Goal: Check status: Check status

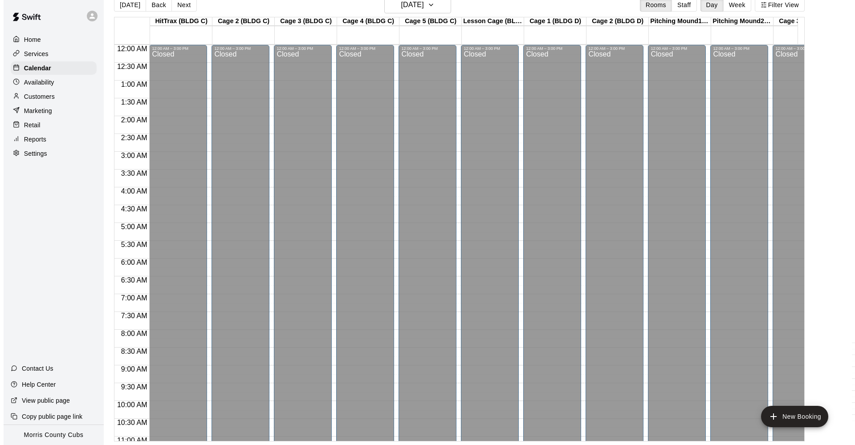
scroll to position [465, 0]
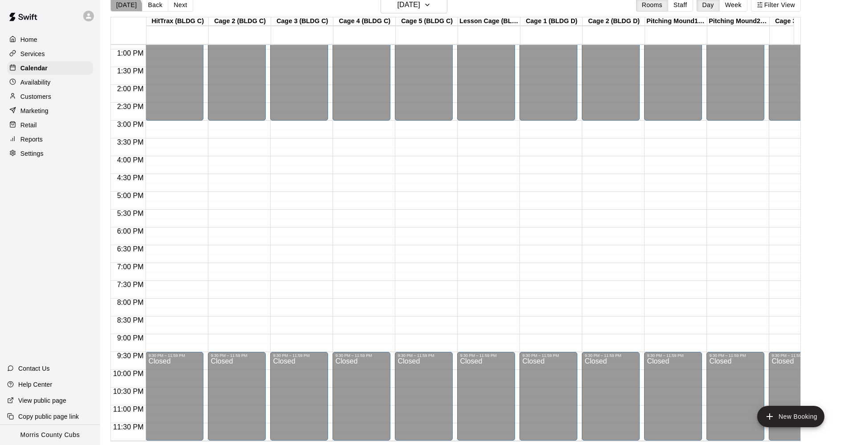
click at [122, 10] on button "[DATE]" at bounding box center [126, 4] width 32 height 13
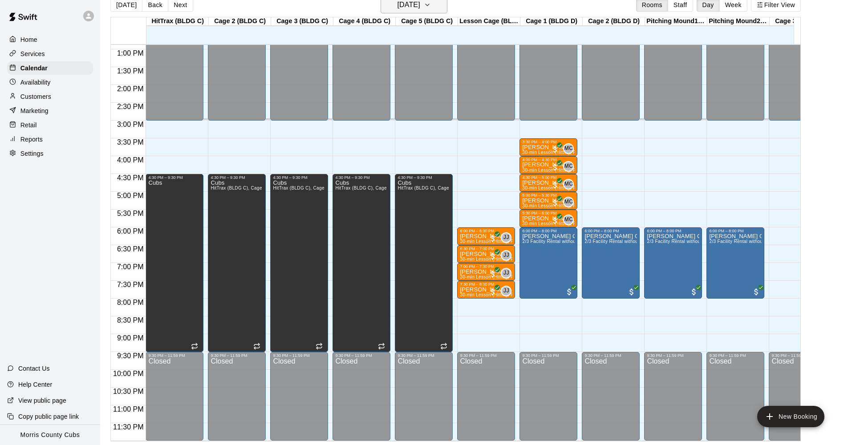
click at [431, 8] on icon "button" at bounding box center [427, 5] width 7 height 11
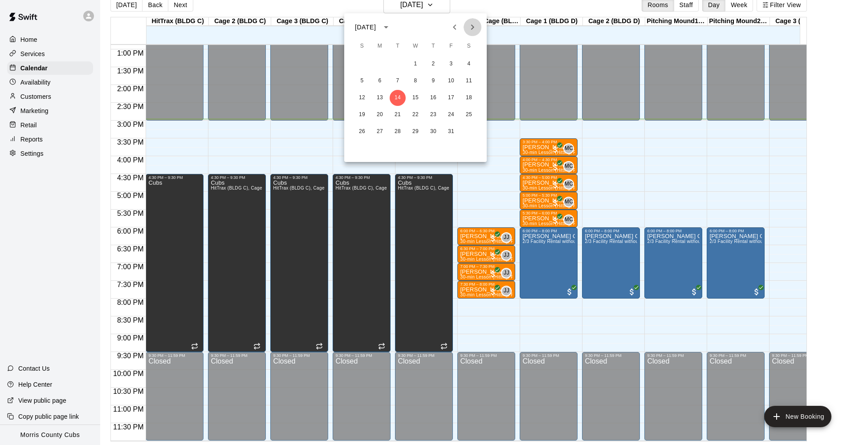
click at [471, 31] on icon "Next month" at bounding box center [472, 27] width 11 height 11
click at [455, 27] on icon "Previous month" at bounding box center [454, 27] width 11 height 11
click at [399, 118] on button "18" at bounding box center [398, 115] width 16 height 16
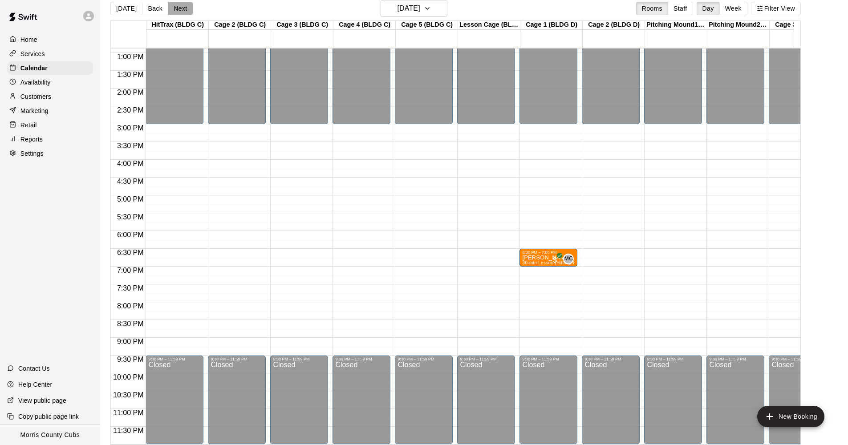
click at [180, 8] on button "Next" at bounding box center [180, 8] width 25 height 13
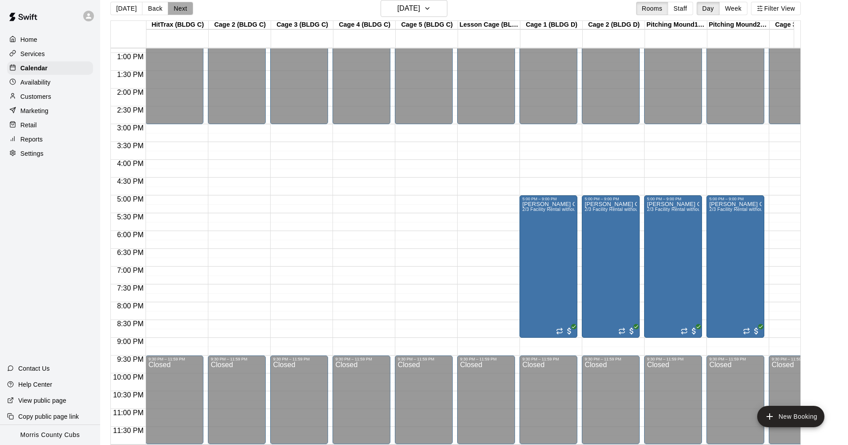
click at [183, 8] on button "Next" at bounding box center [180, 8] width 25 height 13
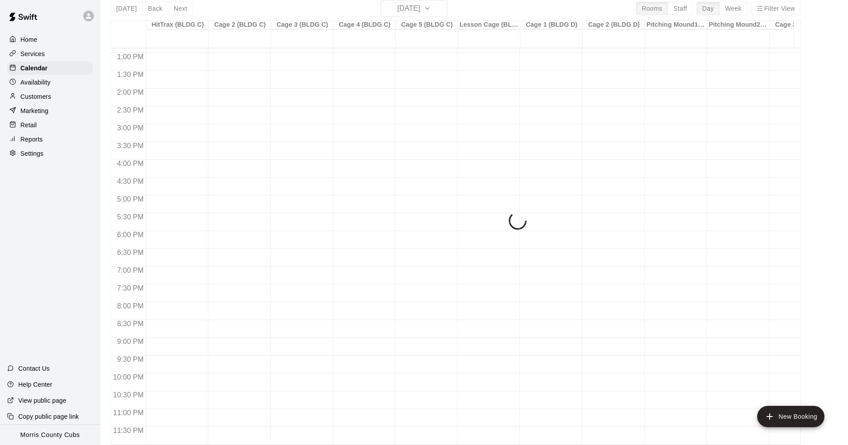
click at [183, 8] on div "[DATE] Back [DATE][DATE] Rooms Staff Day Week Filter View HitTrax (BLDG C) 21 F…" at bounding box center [455, 222] width 691 height 445
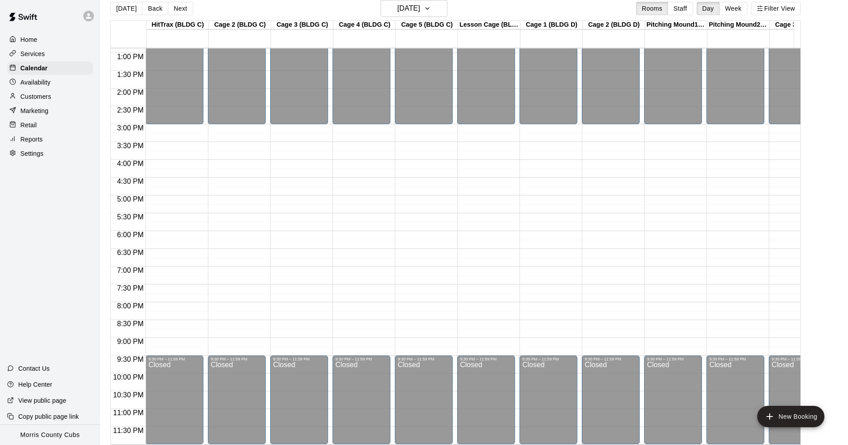
click at [183, 8] on button "Next" at bounding box center [180, 8] width 25 height 13
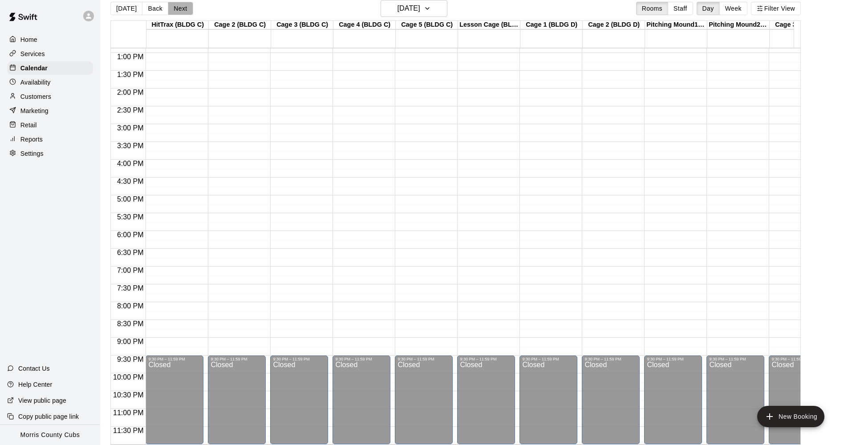
click at [183, 8] on button "Next" at bounding box center [180, 8] width 25 height 13
click at [183, 8] on div "[DATE] Back [DATE][DATE] Rooms Staff Day Week Filter View HitTrax (BLDG C) 23 S…" at bounding box center [455, 222] width 691 height 445
click at [183, 8] on button "Next" at bounding box center [180, 8] width 25 height 13
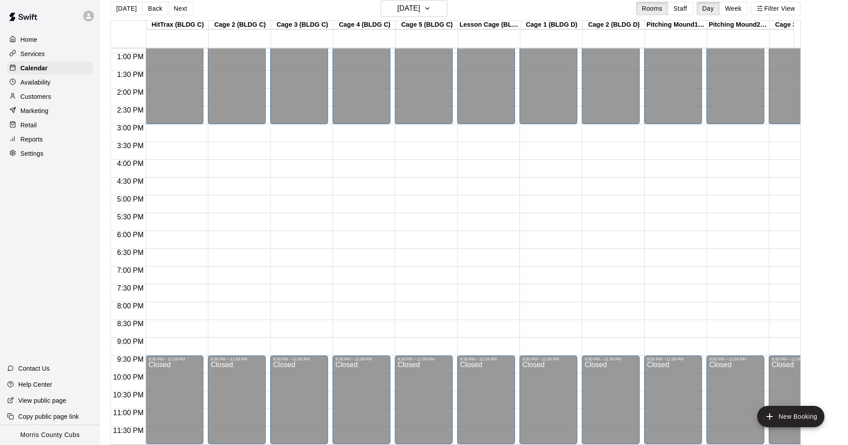
click at [183, 8] on div "[DATE] Back [DATE][DATE] Rooms Staff Day Week Filter View HitTrax (BLDG C) 24 M…" at bounding box center [455, 222] width 691 height 445
click at [183, 8] on button "Next" at bounding box center [180, 8] width 25 height 13
click at [431, 10] on icon "button" at bounding box center [427, 8] width 7 height 11
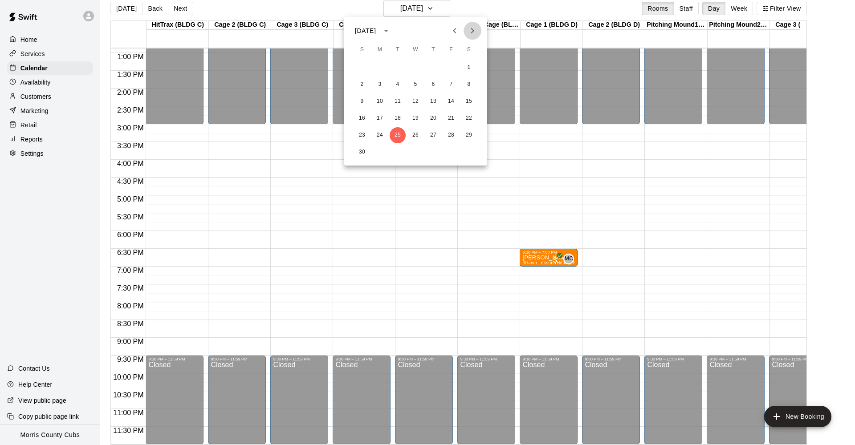
click at [472, 32] on icon "Next month" at bounding box center [472, 30] width 3 height 5
click at [460, 29] on icon "Previous month" at bounding box center [454, 30] width 11 height 11
click at [493, 12] on div at bounding box center [427, 222] width 855 height 445
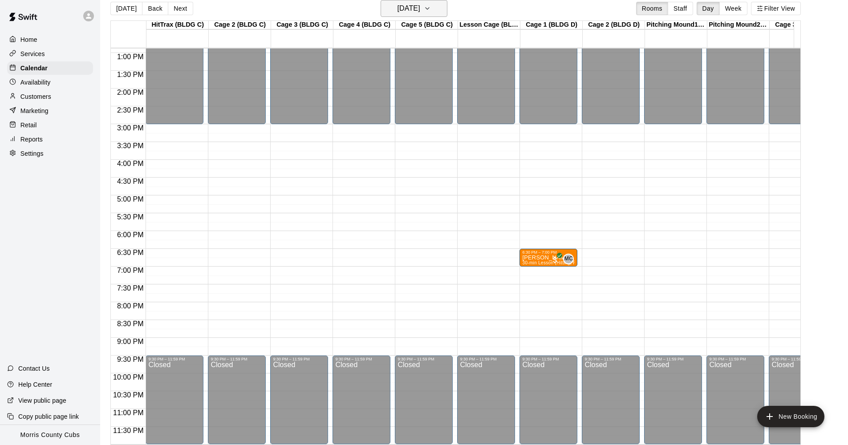
click at [431, 7] on icon "button" at bounding box center [427, 8] width 7 height 11
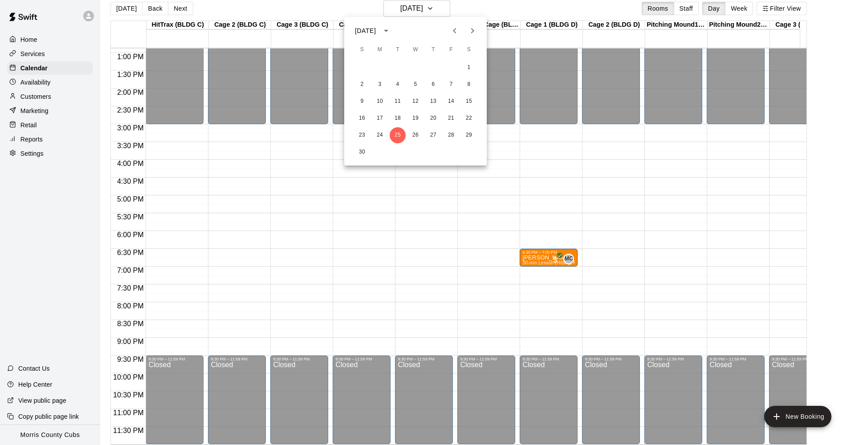
click at [500, 5] on div at bounding box center [427, 222] width 855 height 445
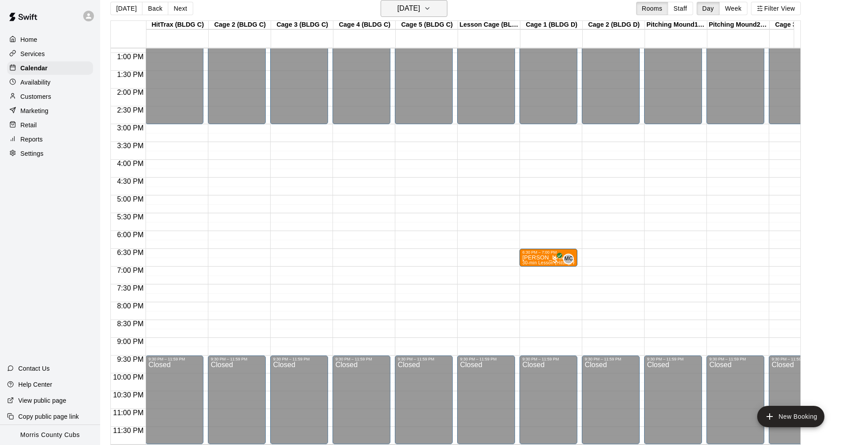
click at [431, 7] on icon "button" at bounding box center [427, 8] width 7 height 11
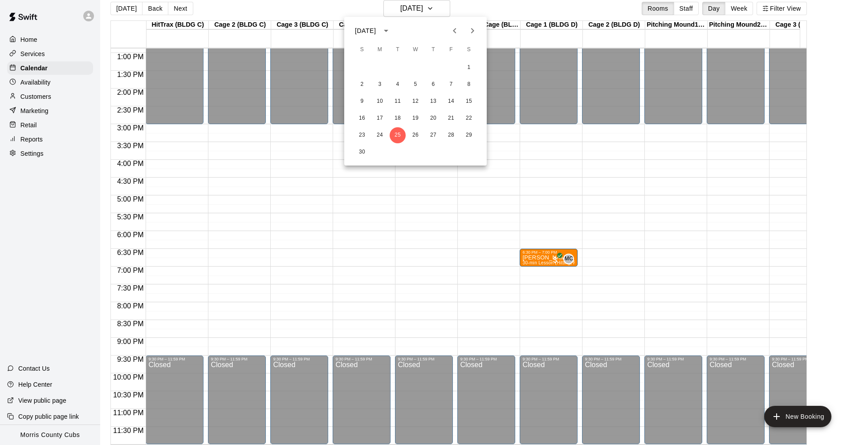
click at [456, 30] on icon "Previous month" at bounding box center [454, 30] width 11 height 11
click at [477, 31] on icon "Next month" at bounding box center [472, 30] width 11 height 11
click at [450, 29] on icon "Previous month" at bounding box center [454, 30] width 11 height 11
click at [468, 29] on icon "Next month" at bounding box center [472, 30] width 11 height 11
click at [474, 32] on icon "Next month" at bounding box center [472, 30] width 11 height 11
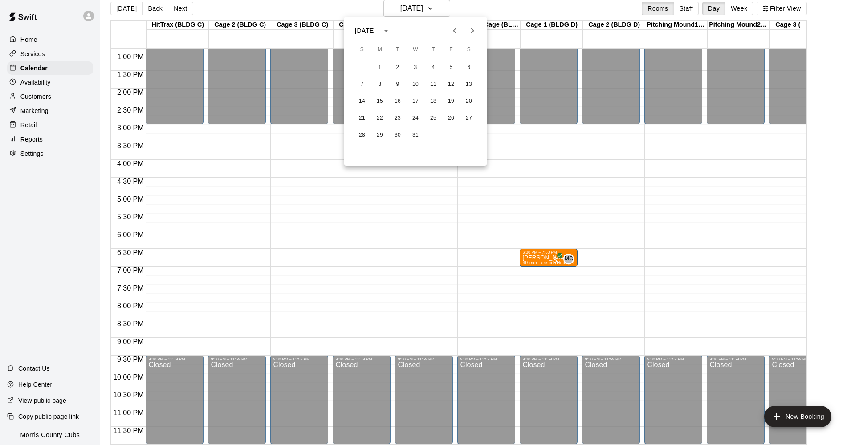
click at [456, 33] on icon "Previous month" at bounding box center [454, 30] width 11 height 11
click at [481, 5] on div at bounding box center [427, 222] width 855 height 445
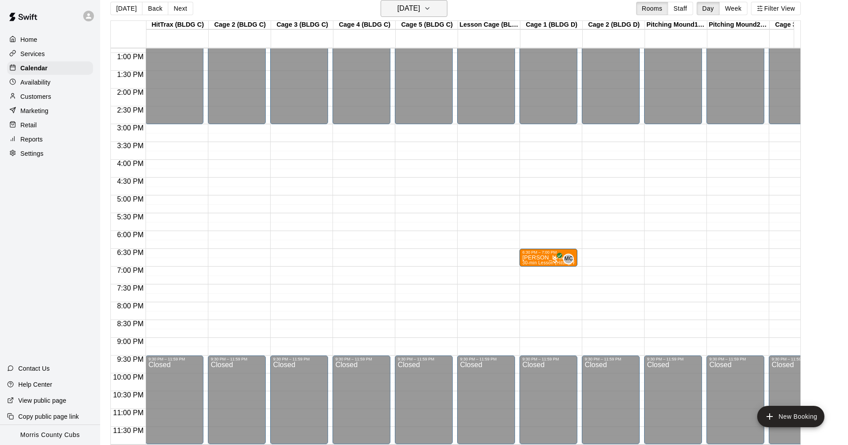
click at [448, 9] on button "[DATE]" at bounding box center [414, 8] width 67 height 17
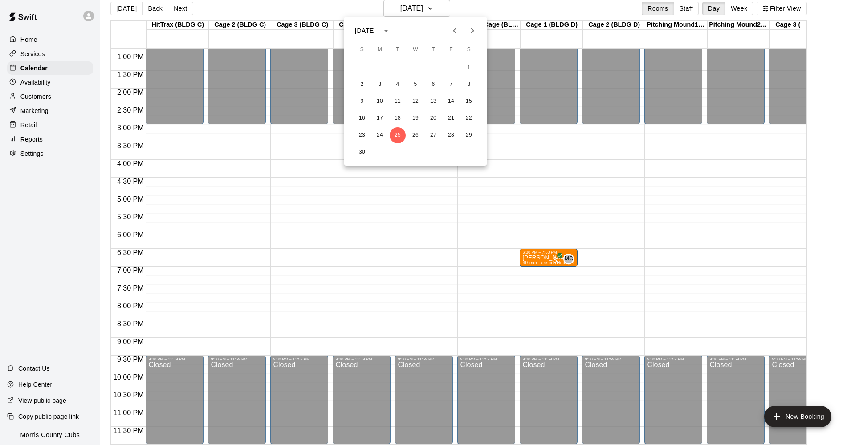
click at [475, 30] on icon "Next month" at bounding box center [472, 30] width 11 height 11
click at [462, 12] on div at bounding box center [427, 222] width 855 height 445
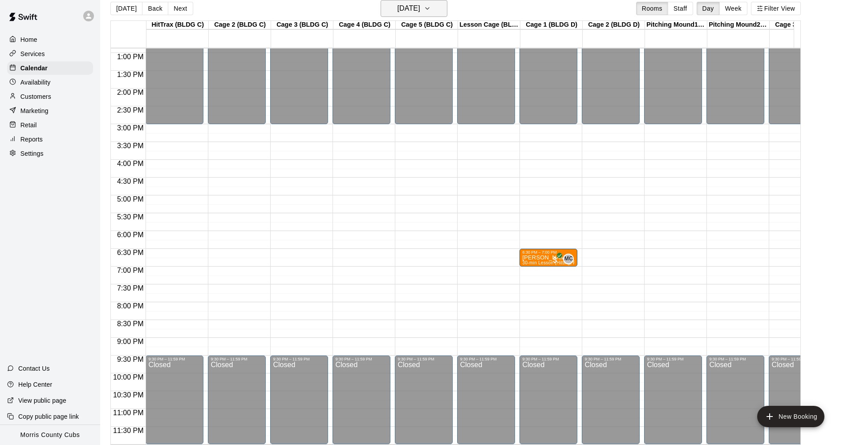
click at [431, 10] on icon "button" at bounding box center [427, 8] width 7 height 11
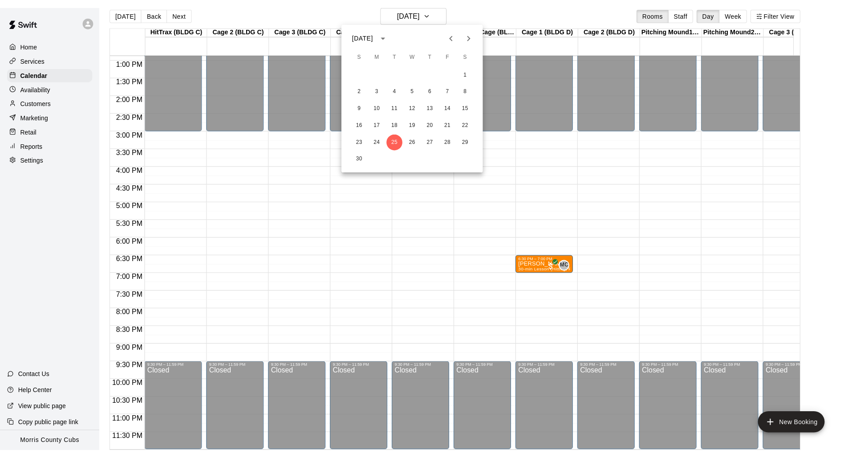
scroll to position [2, 0]
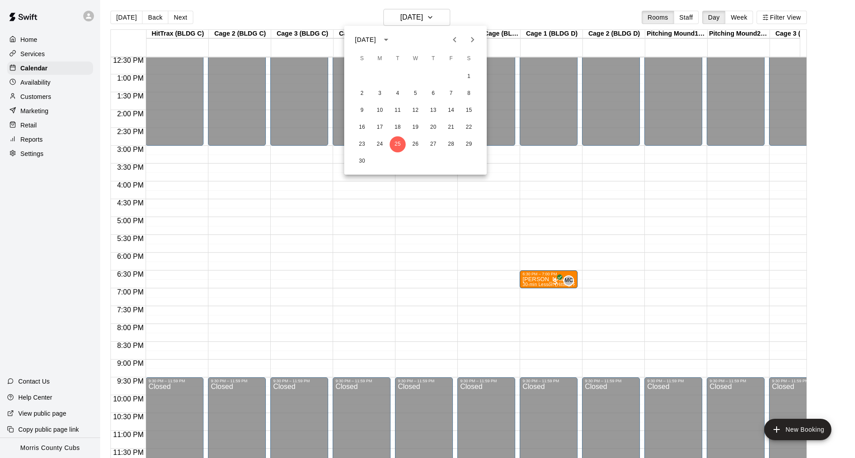
click at [330, 16] on div at bounding box center [427, 229] width 855 height 458
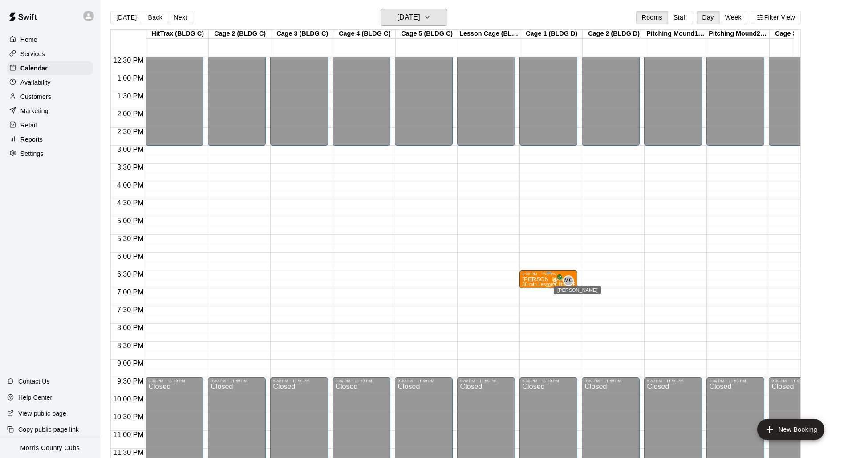
scroll to position [446, 0]
